Goal: Task Accomplishment & Management: Manage account settings

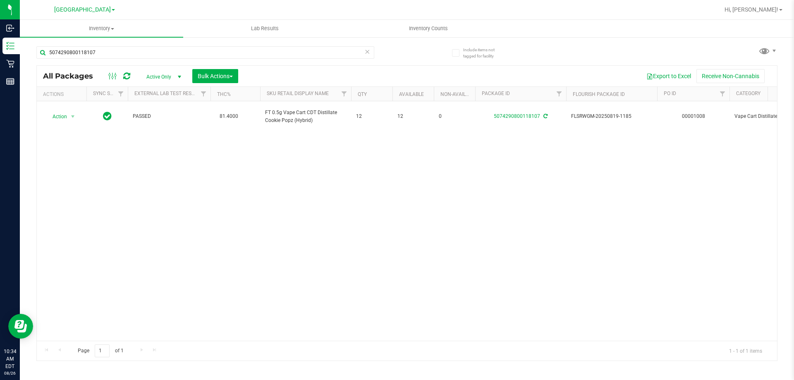
type input "5074290800118107"
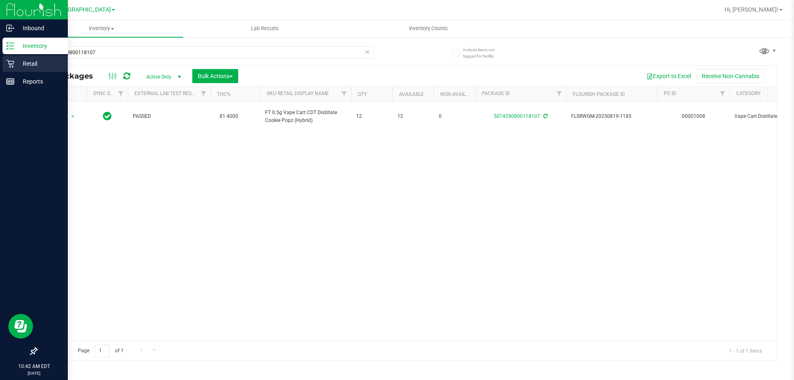
click at [25, 67] on p "Retail" at bounding box center [39, 64] width 50 height 10
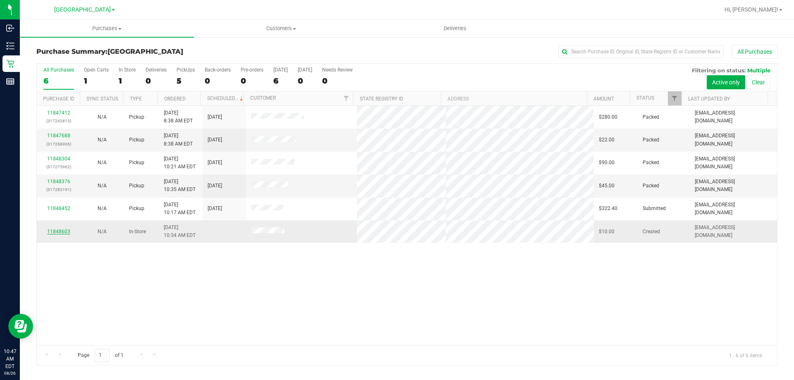
click at [54, 229] on link "11848603" at bounding box center [58, 232] width 23 height 6
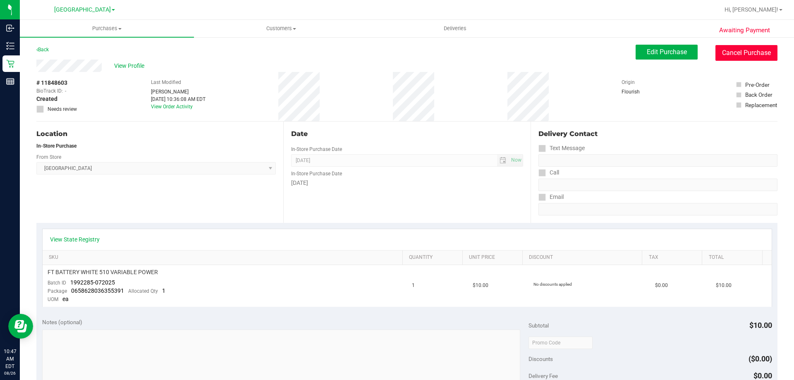
click at [748, 55] on button "Cancel Purchase" at bounding box center [746, 53] width 62 height 16
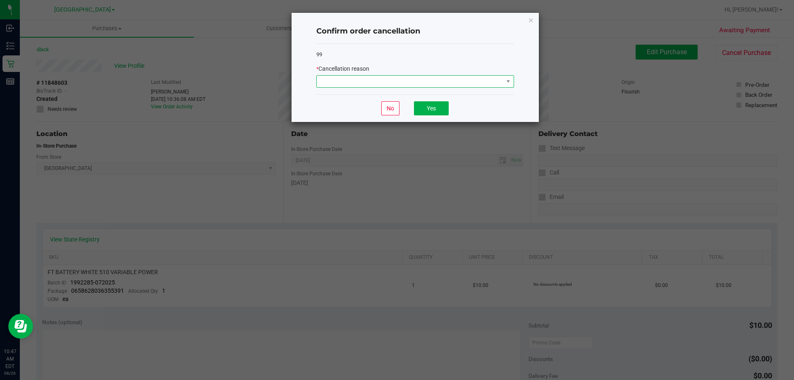
click at [388, 85] on span at bounding box center [410, 82] width 186 height 12
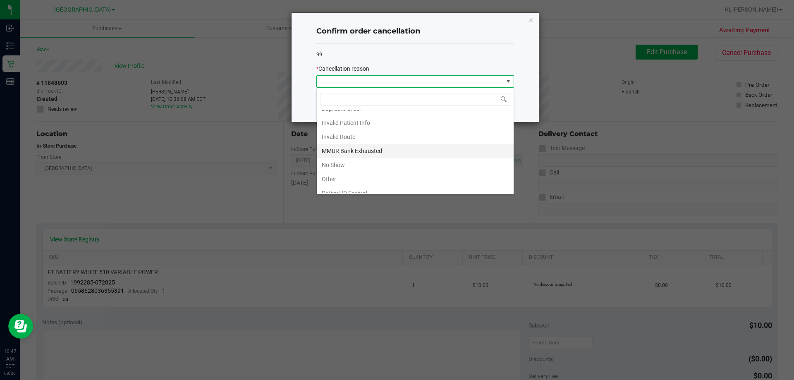
scroll to position [44, 0]
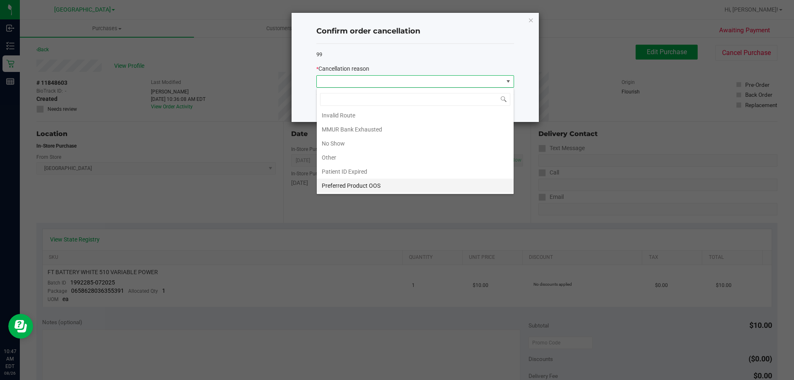
click at [378, 186] on li "Preferred Product OOS" at bounding box center [415, 186] width 197 height 14
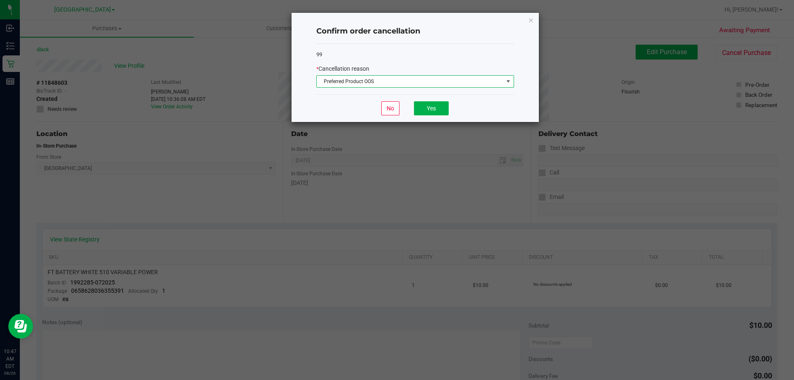
click at [360, 80] on span "Preferred Product OOS" at bounding box center [410, 82] width 186 height 12
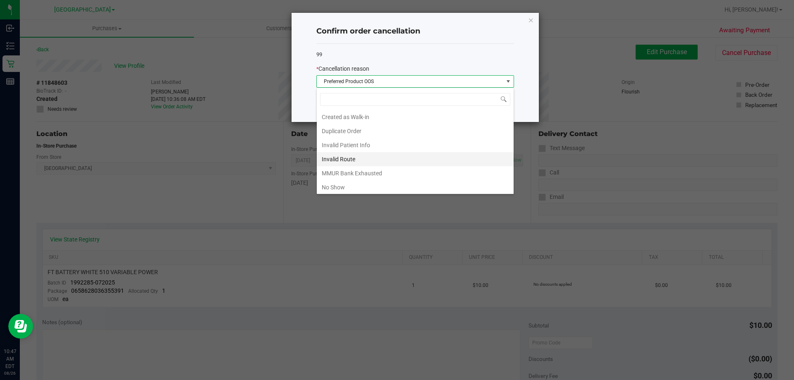
scroll to position [12, 198]
click at [351, 162] on li "Other" at bounding box center [415, 157] width 197 height 14
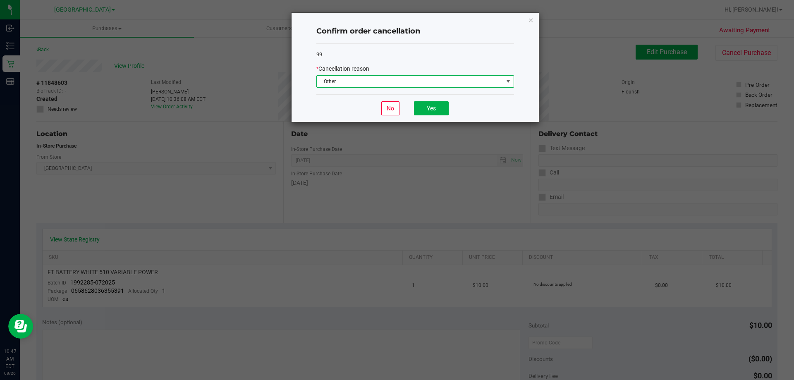
click at [413, 112] on div "No Yes" at bounding box center [415, 108] width 198 height 28
click at [429, 112] on button "Yes" at bounding box center [431, 108] width 35 height 14
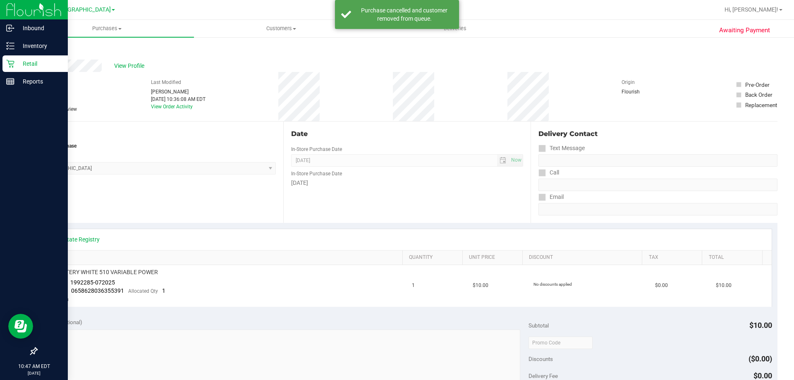
click at [10, 64] on icon at bounding box center [10, 64] width 8 height 8
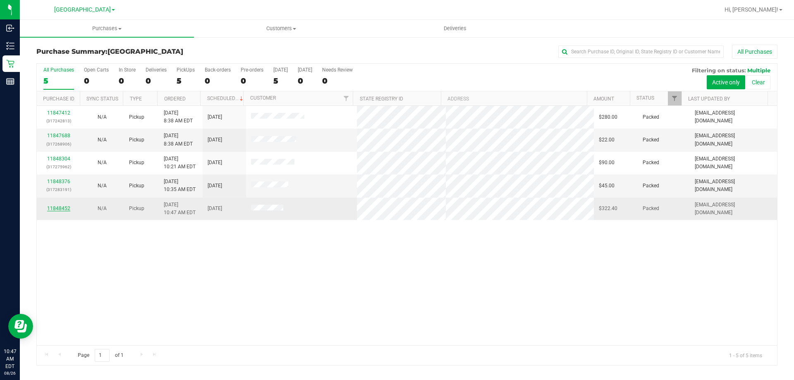
click at [50, 207] on link "11848452" at bounding box center [58, 208] width 23 height 6
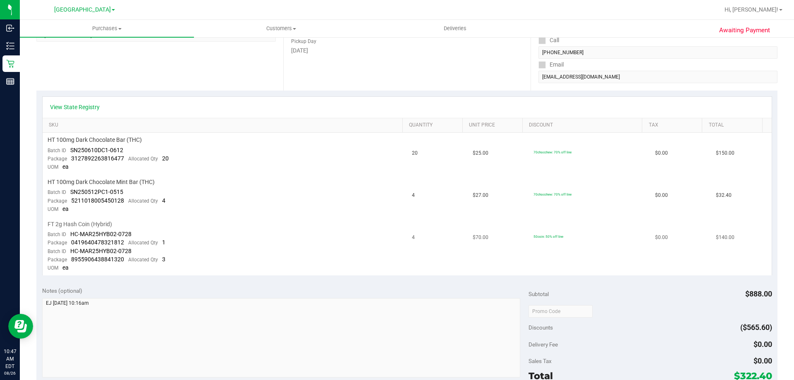
scroll to position [165, 0]
